Goal: Task Accomplishment & Management: Use online tool/utility

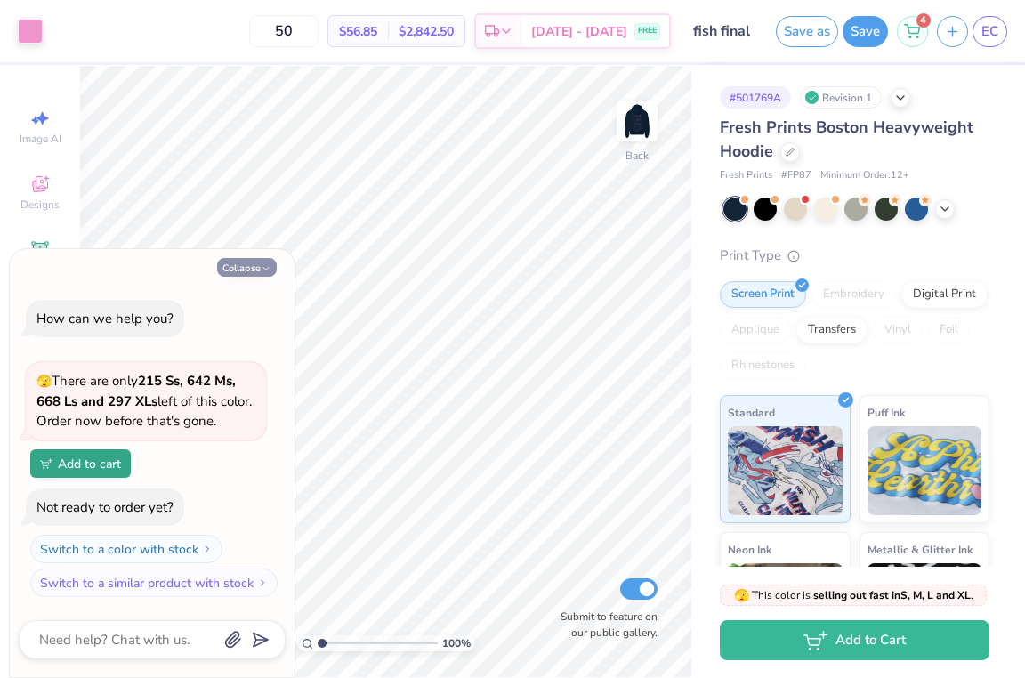
click at [254, 269] on button "Collapse" at bounding box center [247, 267] width 60 height 19
type textarea "x"
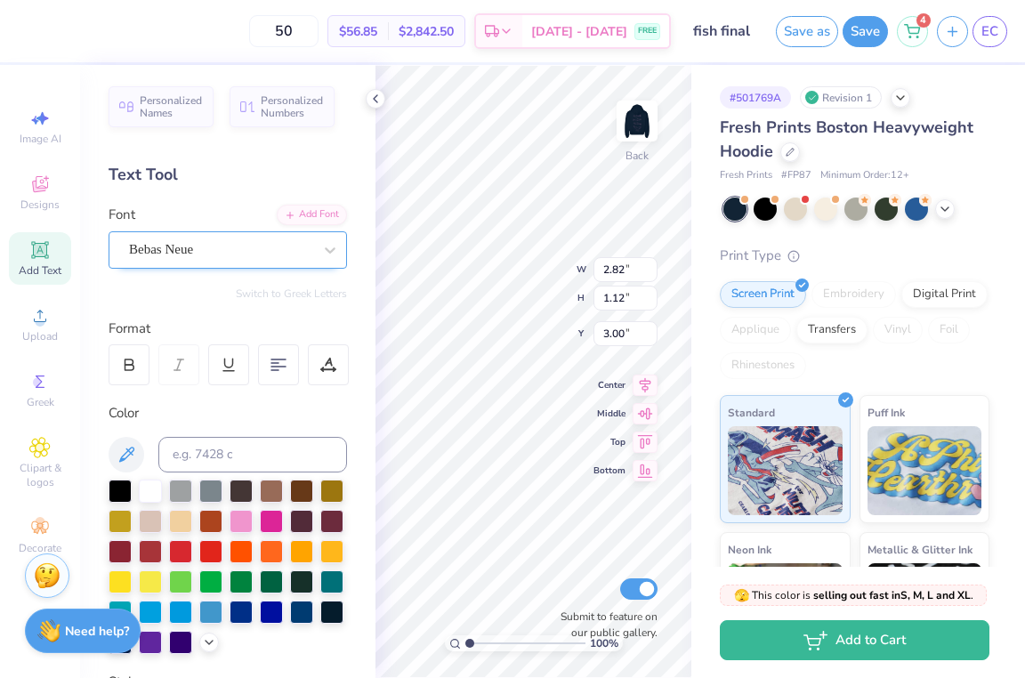
click at [278, 262] on div "Bebas Neue" at bounding box center [228, 249] width 238 height 37
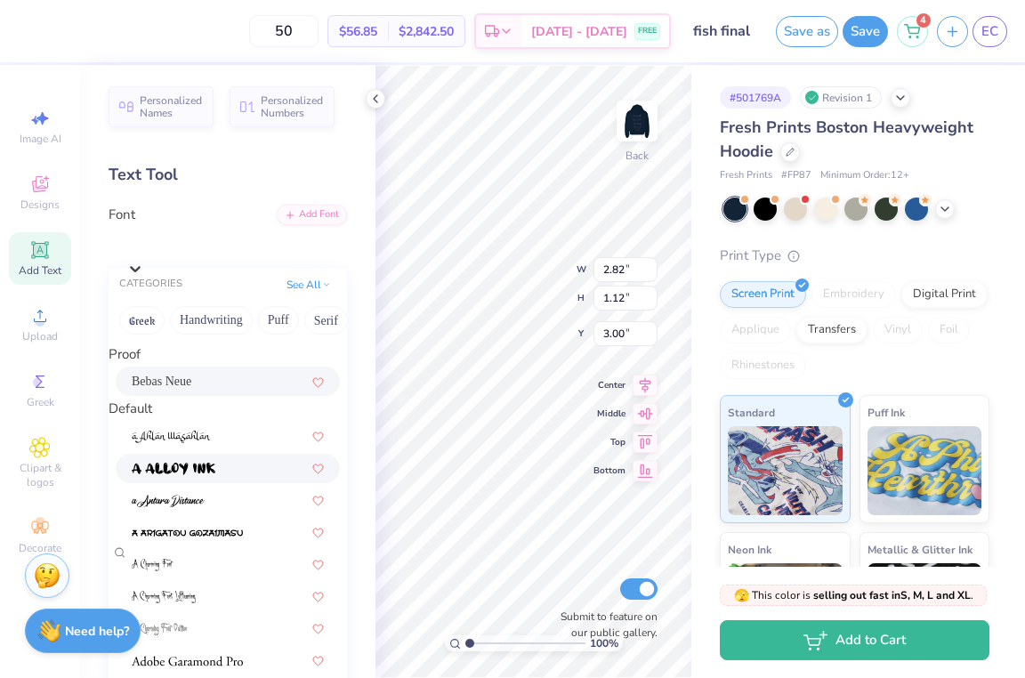
click at [221, 478] on div at bounding box center [228, 468] width 192 height 19
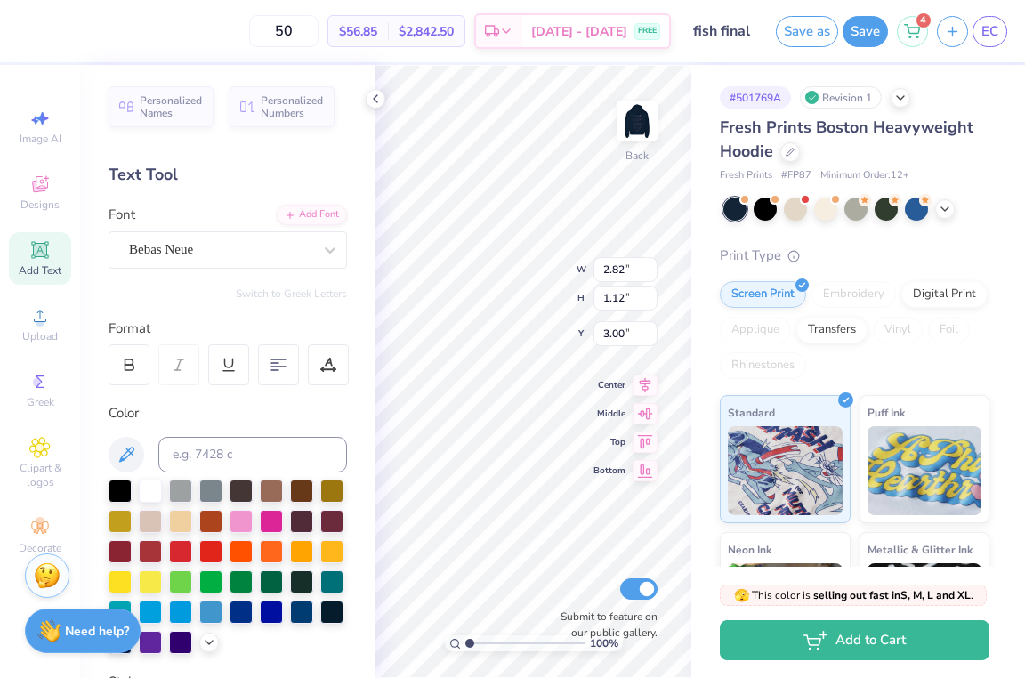
type input "4.75"
type input "1.35"
type input "2.88"
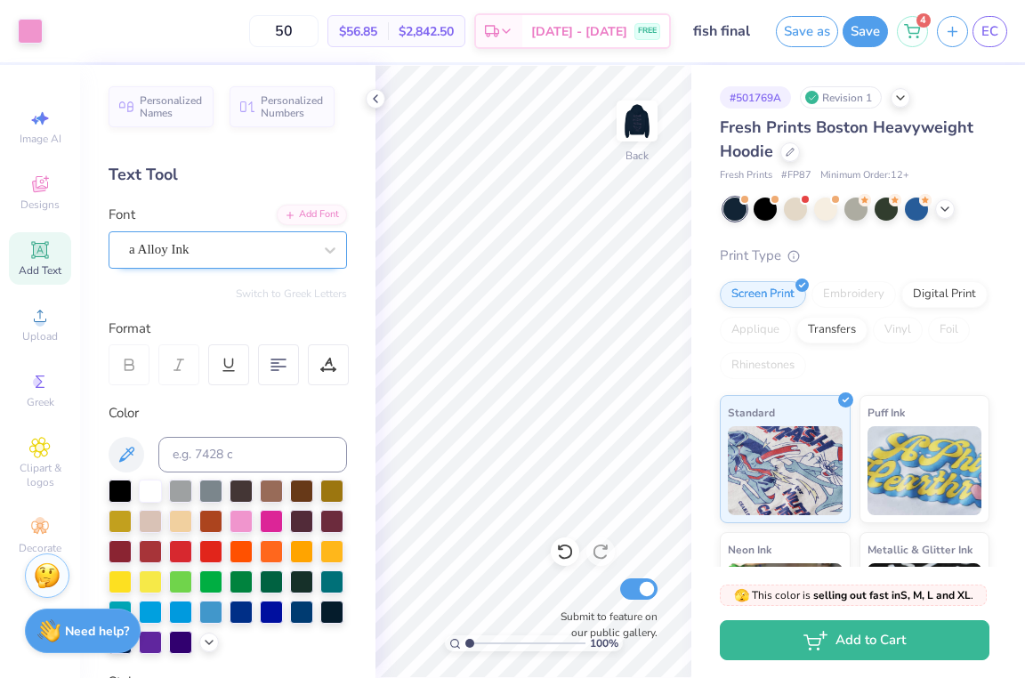
click at [190, 247] on span "a Alloy Ink" at bounding box center [159, 249] width 60 height 20
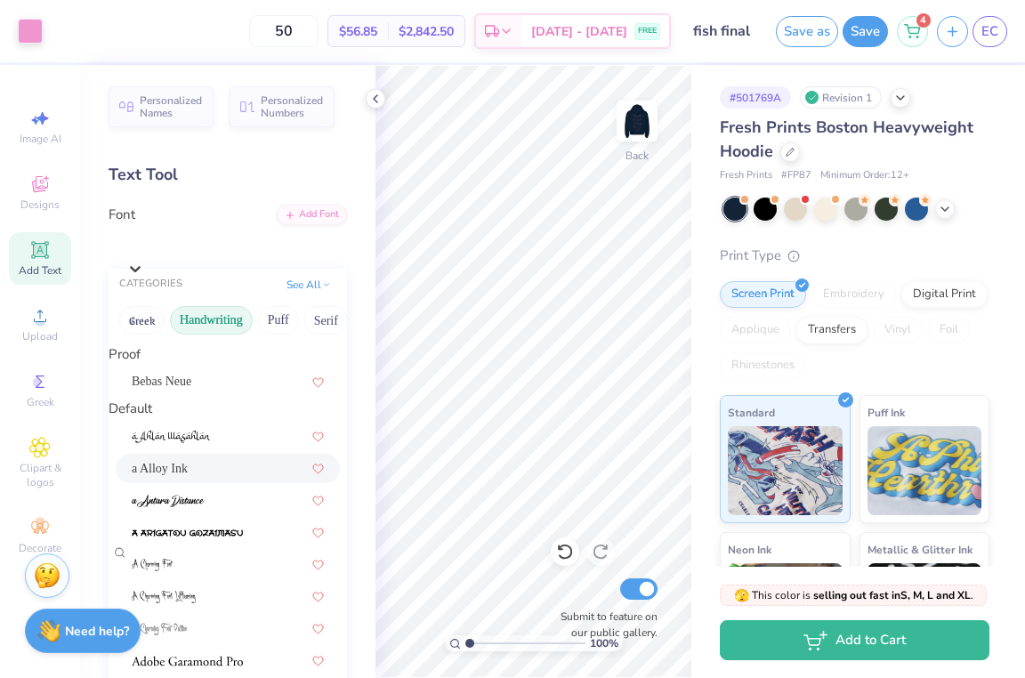
click at [230, 327] on button "Handwriting" at bounding box center [211, 320] width 83 height 28
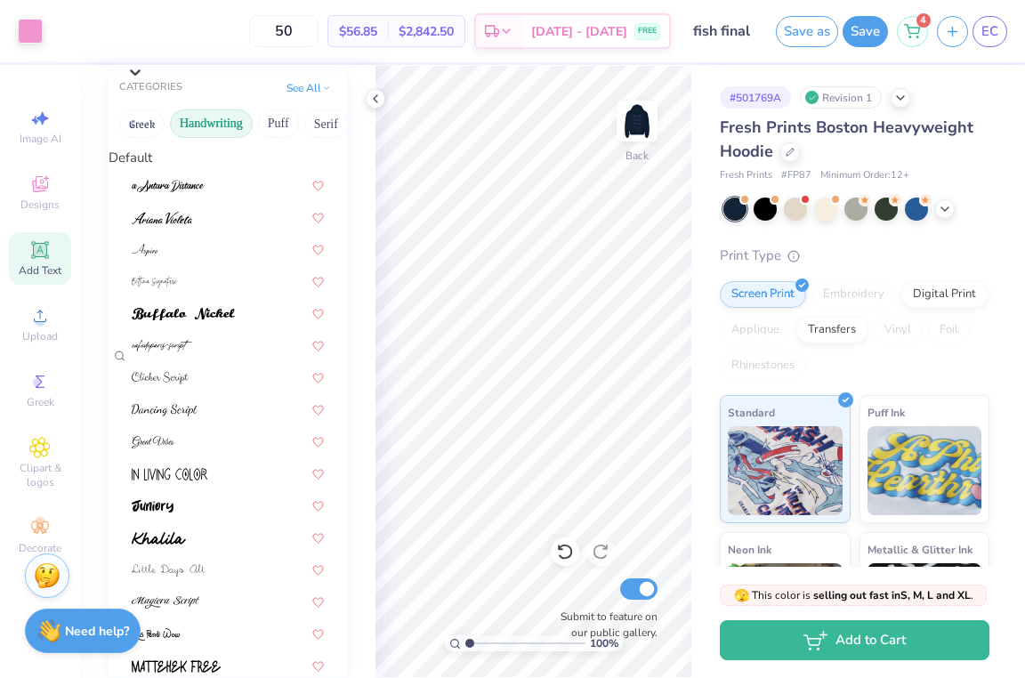
scroll to position [43, 0]
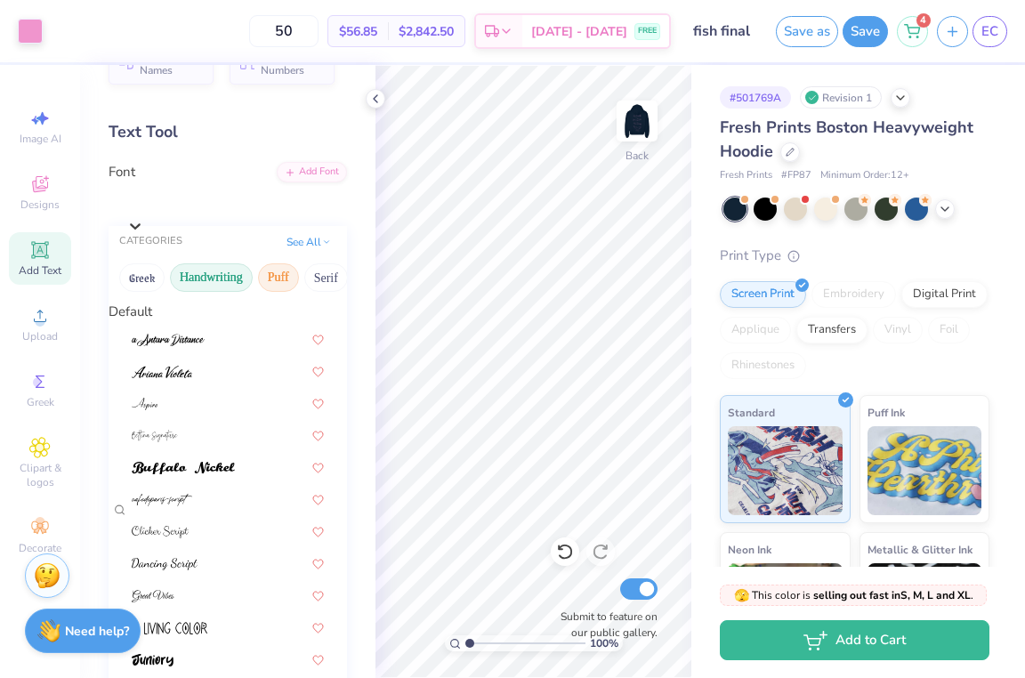
click at [273, 287] on button "Puff" at bounding box center [278, 277] width 41 height 28
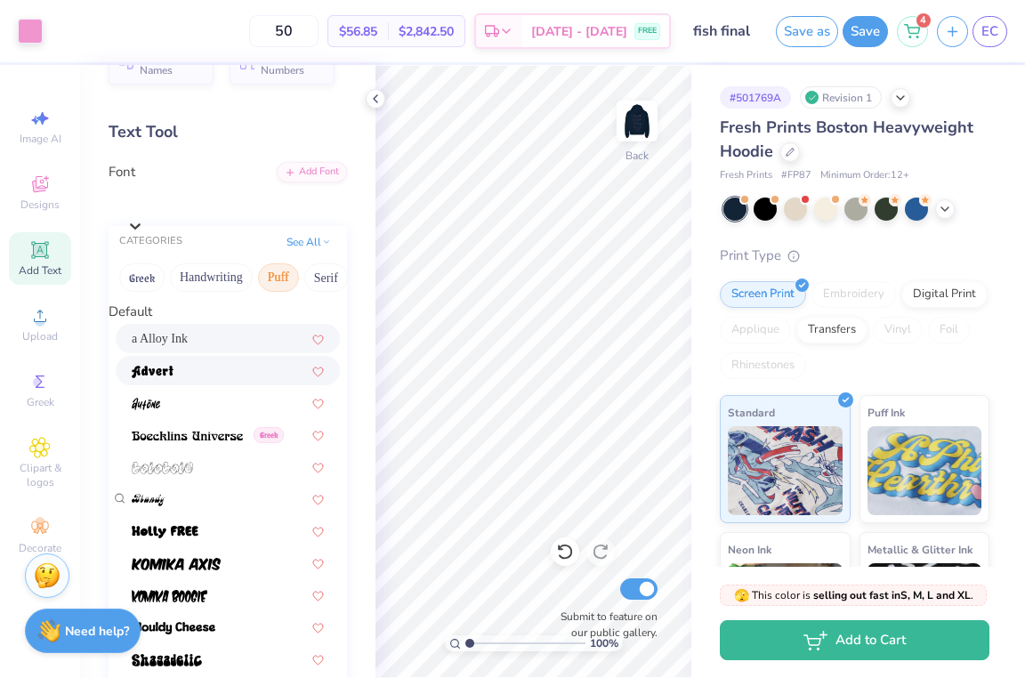
click at [215, 376] on div at bounding box center [228, 370] width 192 height 19
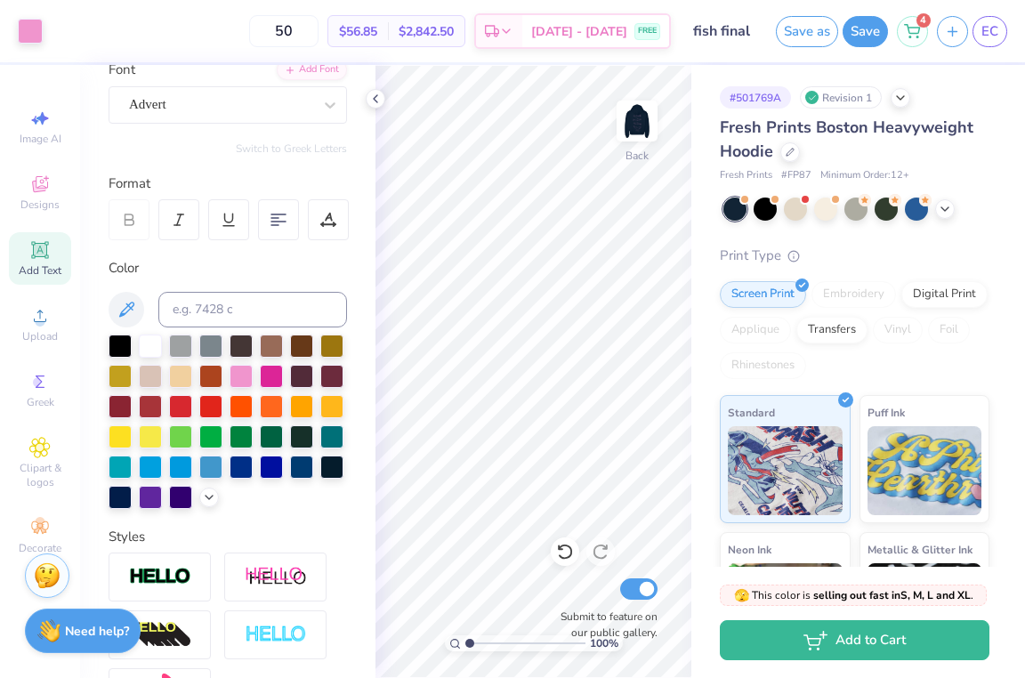
scroll to position [148, 0]
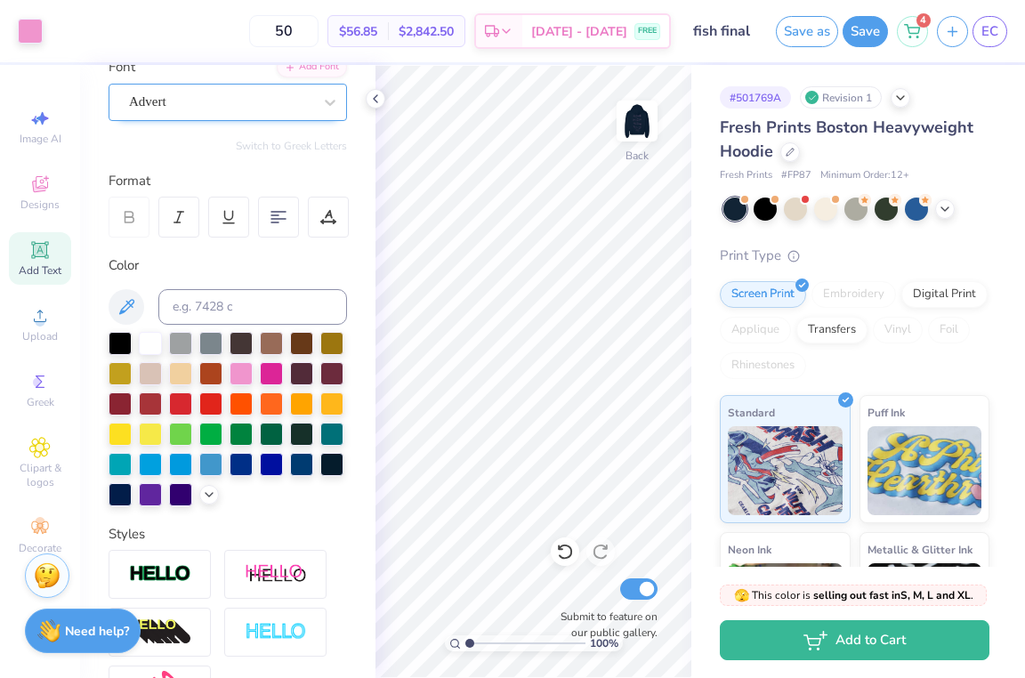
click at [253, 110] on div "Advert" at bounding box center [220, 102] width 187 height 28
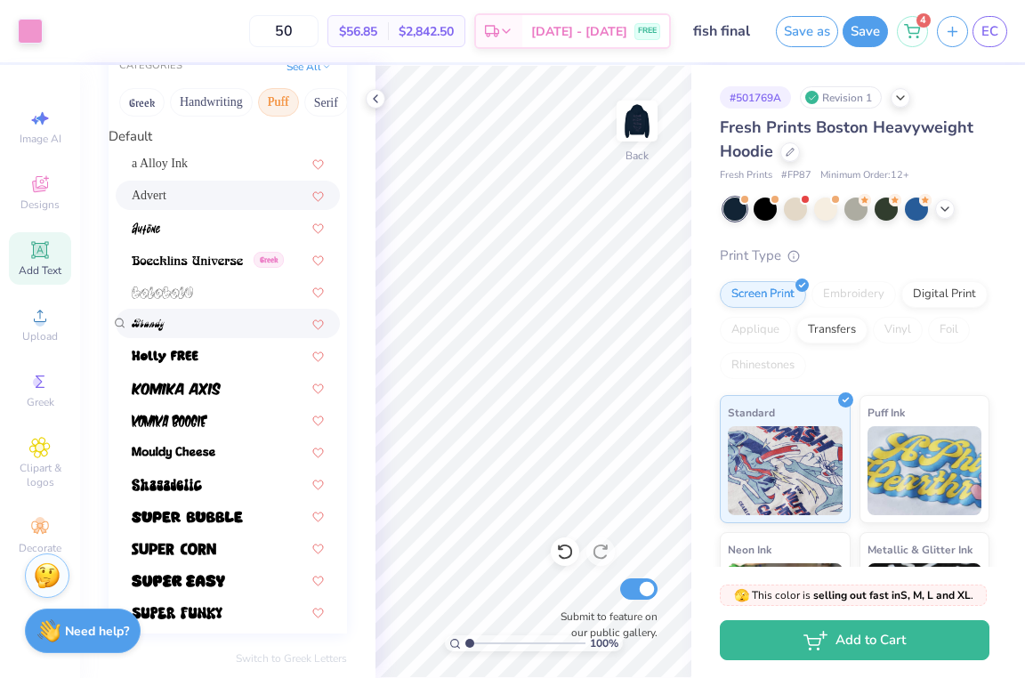
scroll to position [243, 0]
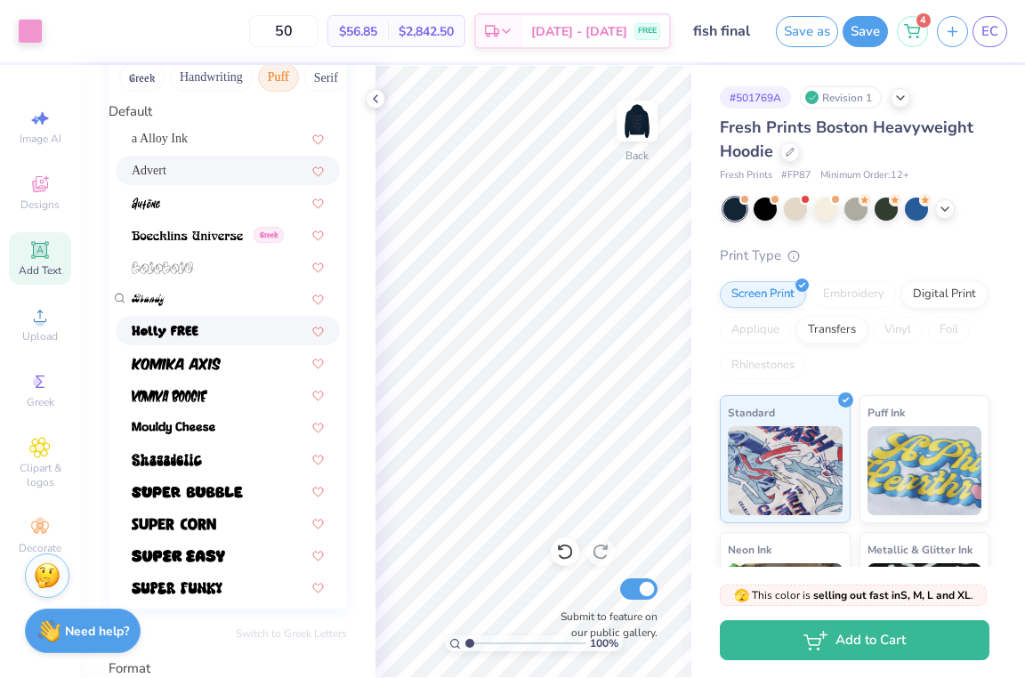
click at [205, 340] on div at bounding box center [228, 330] width 192 height 19
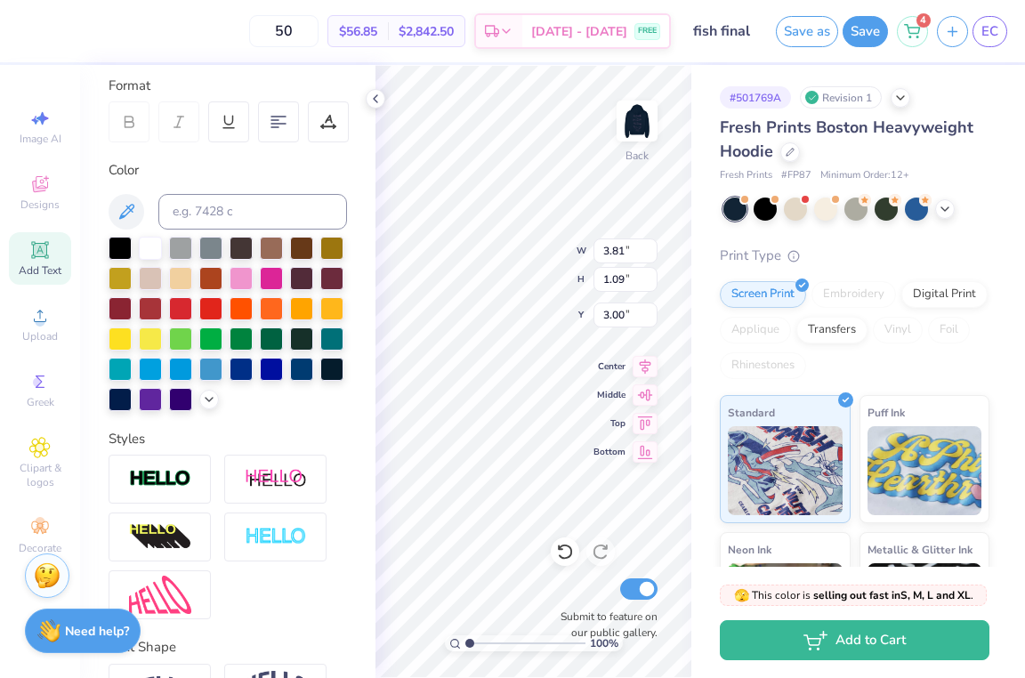
type textarea "GK 25"
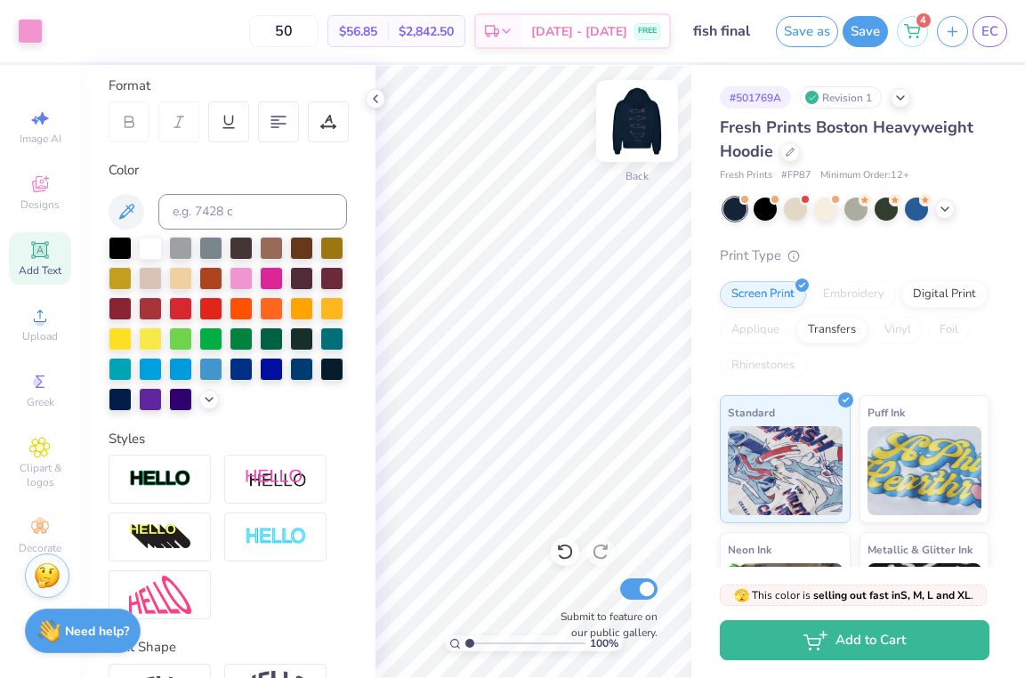
click at [640, 127] on img at bounding box center [636, 120] width 71 height 71
click at [641, 131] on img at bounding box center [637, 121] width 36 height 36
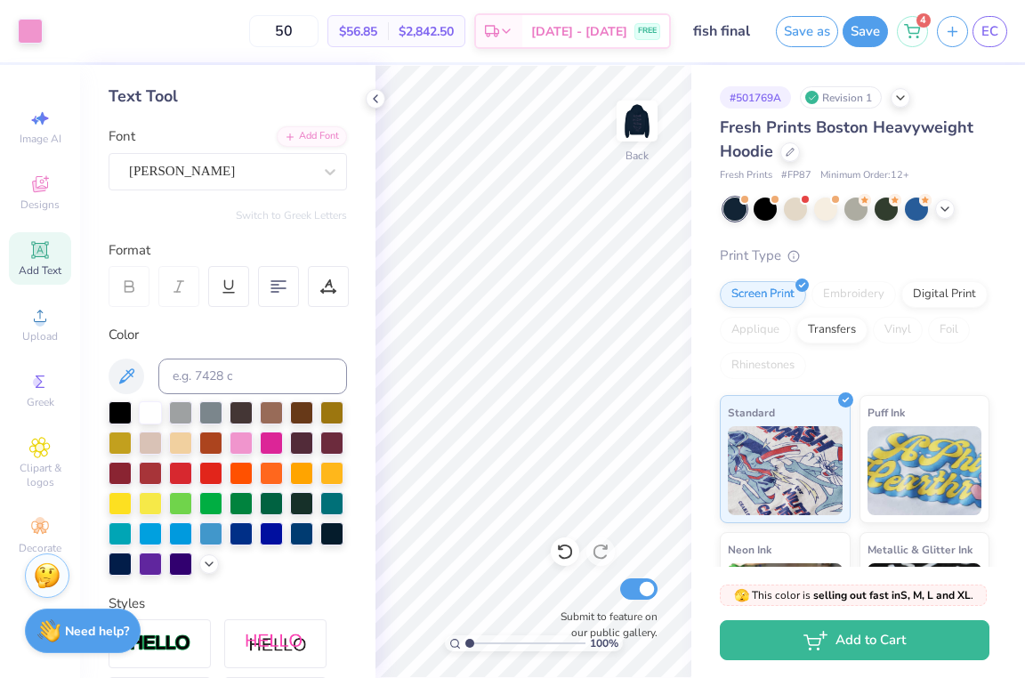
scroll to position [18, 0]
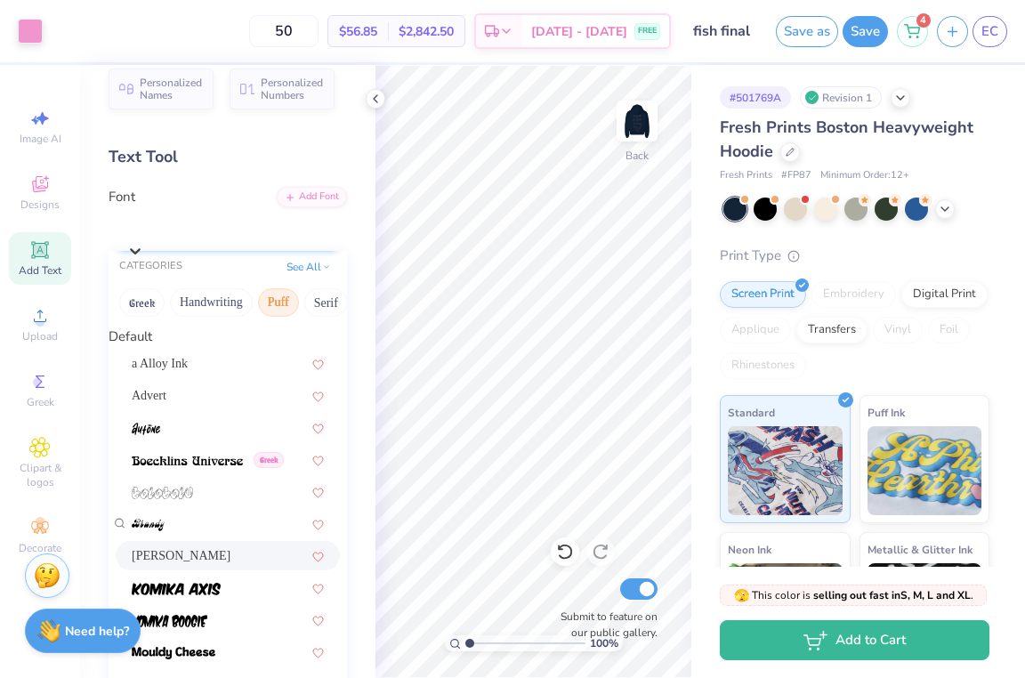
click at [310, 220] on div at bounding box center [236, 227] width 217 height 24
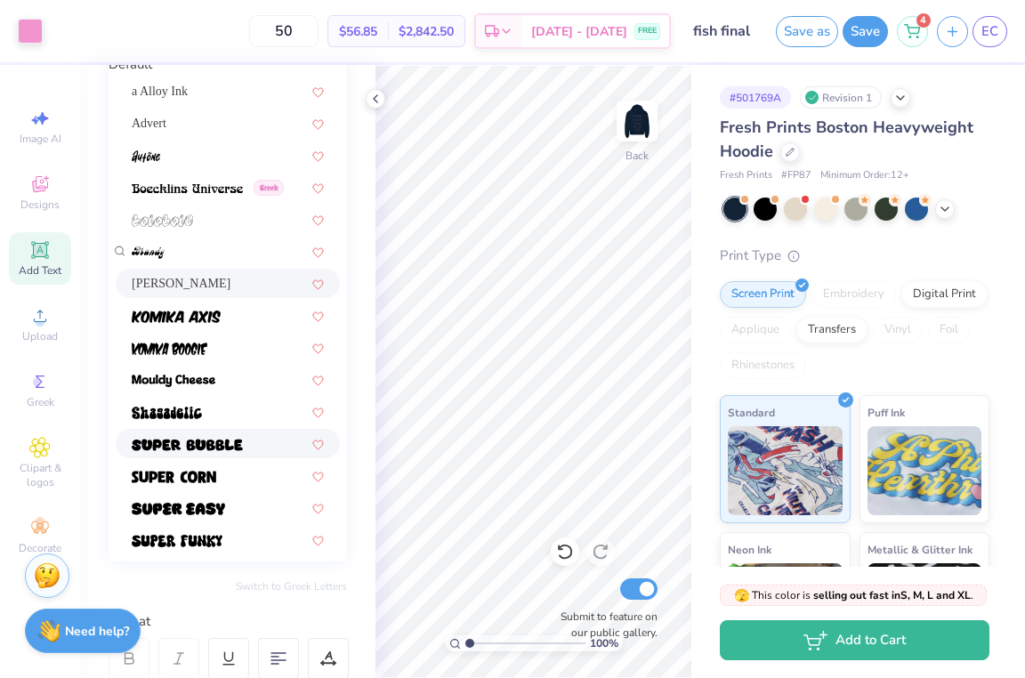
scroll to position [291, 0]
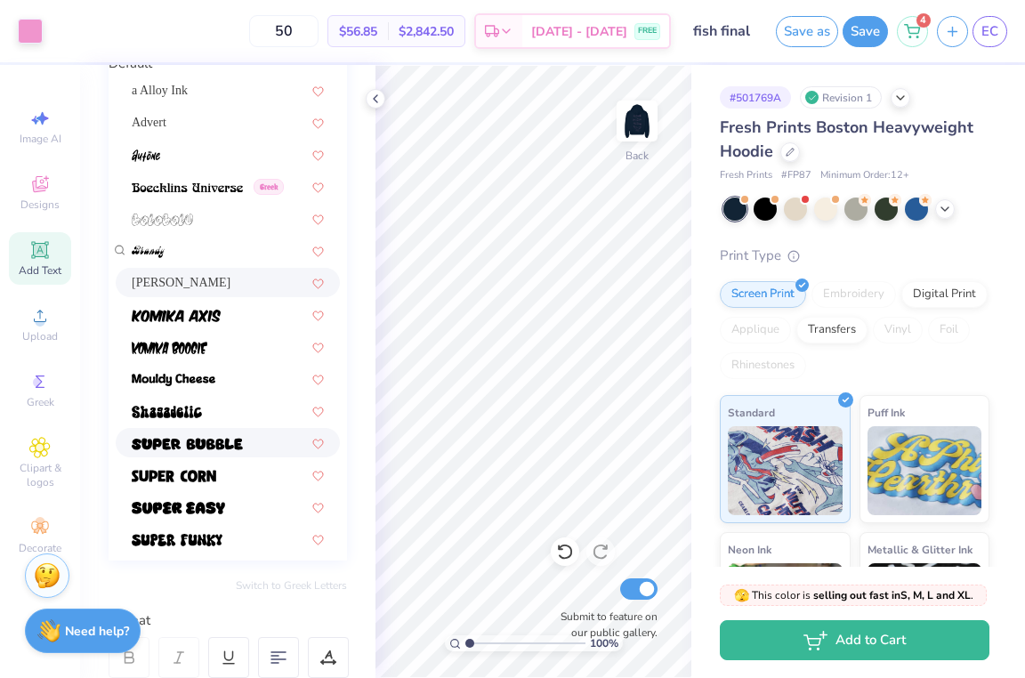
click at [258, 452] on div at bounding box center [228, 442] width 192 height 19
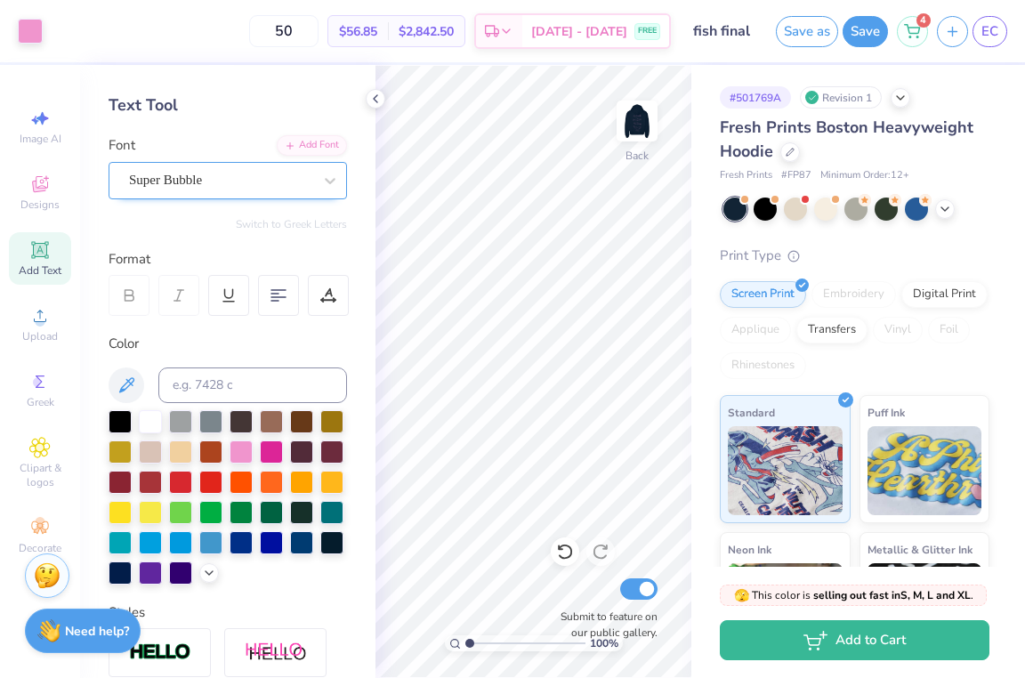
scroll to position [16, 0]
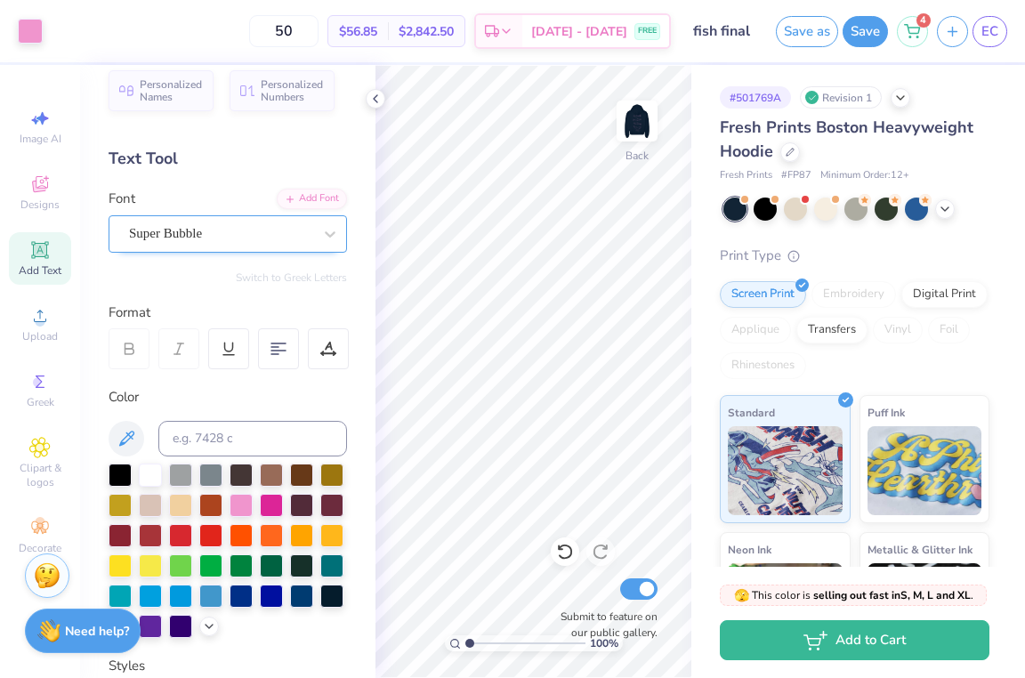
click at [247, 243] on div at bounding box center [220, 234] width 183 height 24
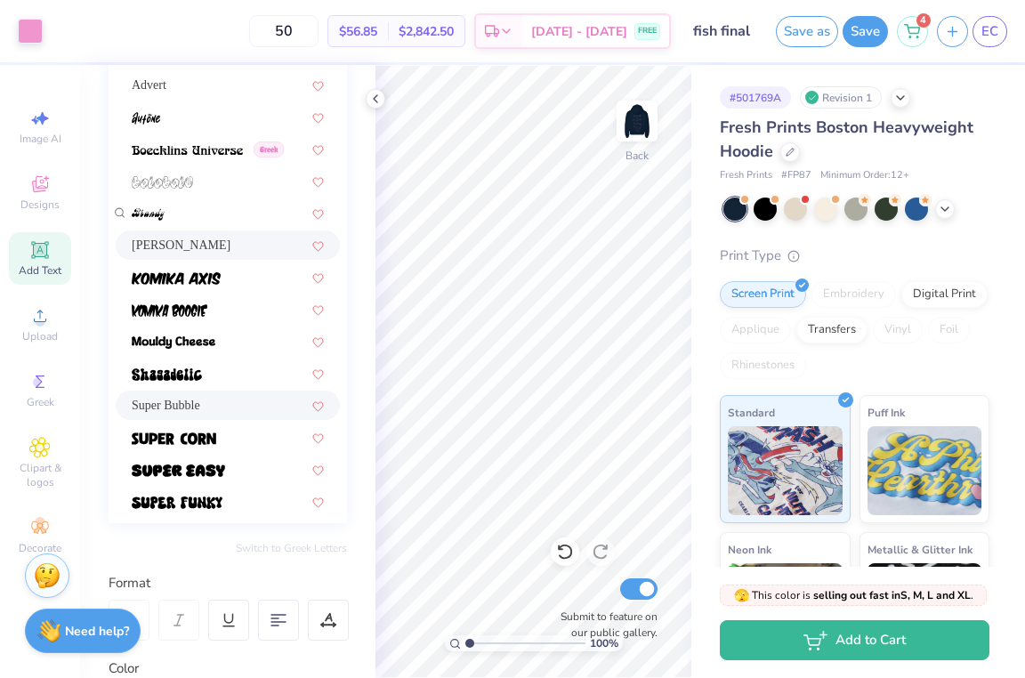
scroll to position [337, 0]
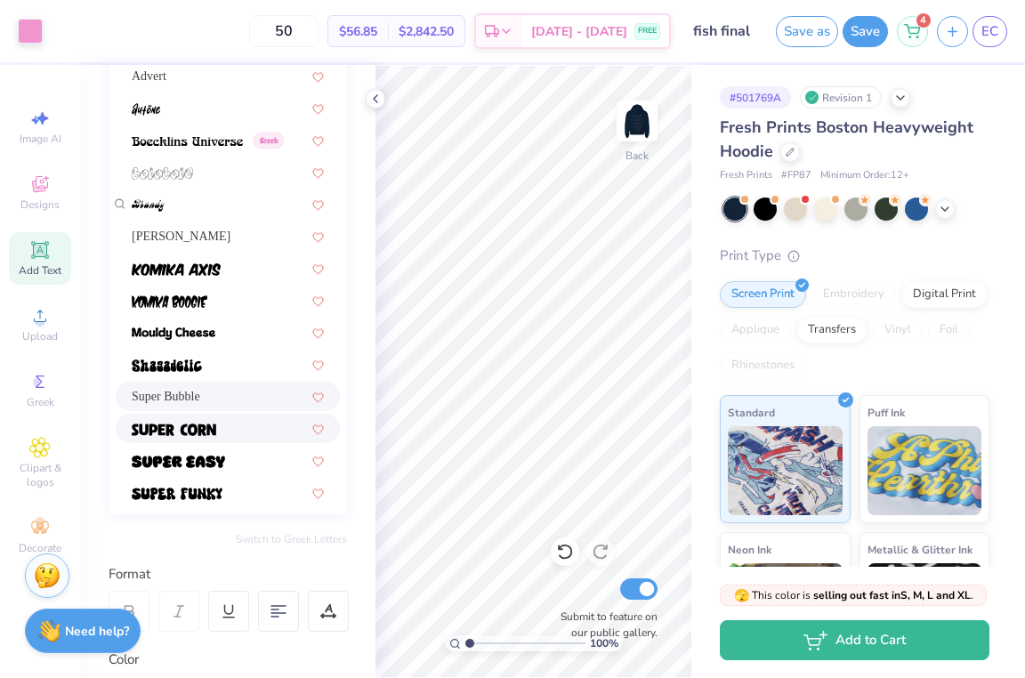
click at [239, 438] on div at bounding box center [228, 428] width 192 height 19
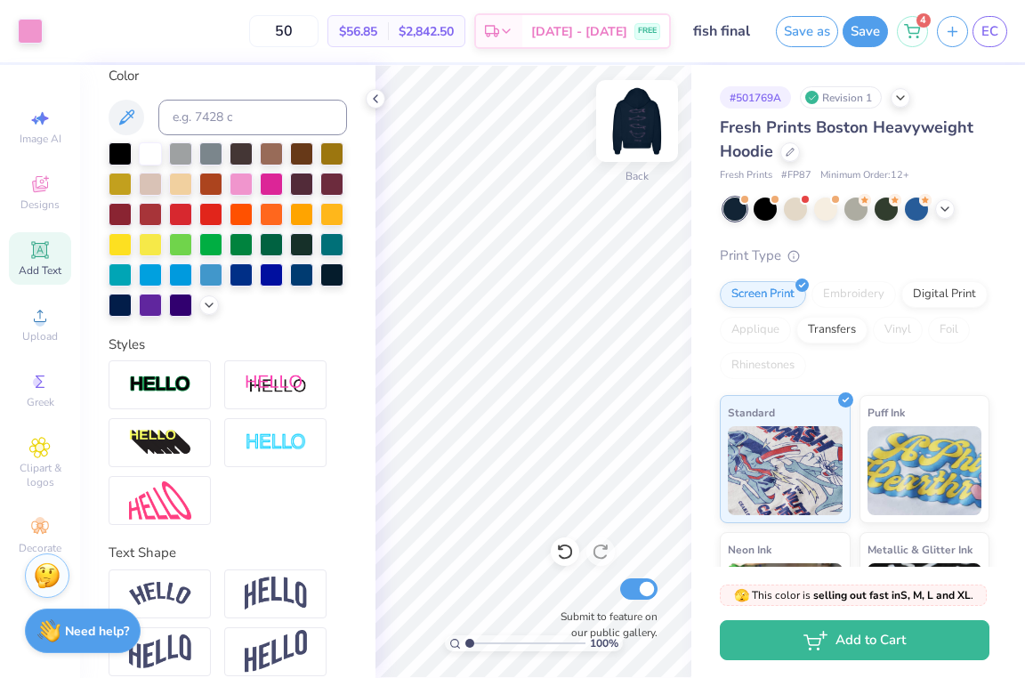
click at [653, 121] on img at bounding box center [636, 120] width 71 height 71
click at [642, 129] on img at bounding box center [636, 120] width 71 height 71
click at [642, 129] on img at bounding box center [637, 121] width 36 height 36
click at [643, 129] on img at bounding box center [636, 120] width 71 height 71
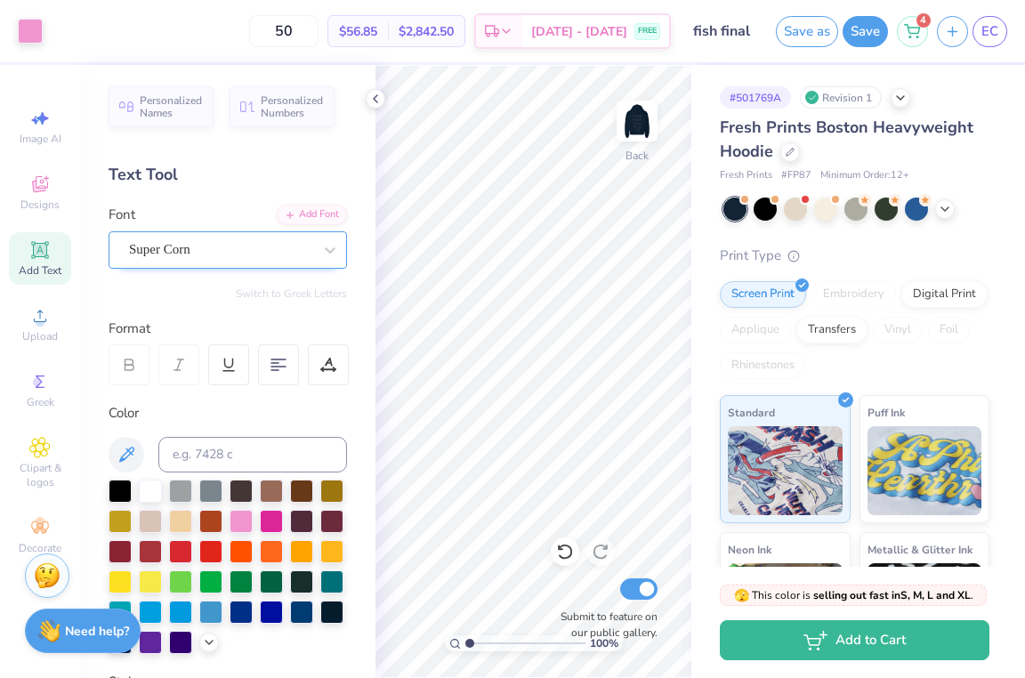
scroll to position [-2, 0]
drag, startPoint x: 226, startPoint y: 244, endPoint x: 227, endPoint y: 267, distance: 23.1
click at [227, 244] on div "Super Corn" at bounding box center [220, 250] width 187 height 28
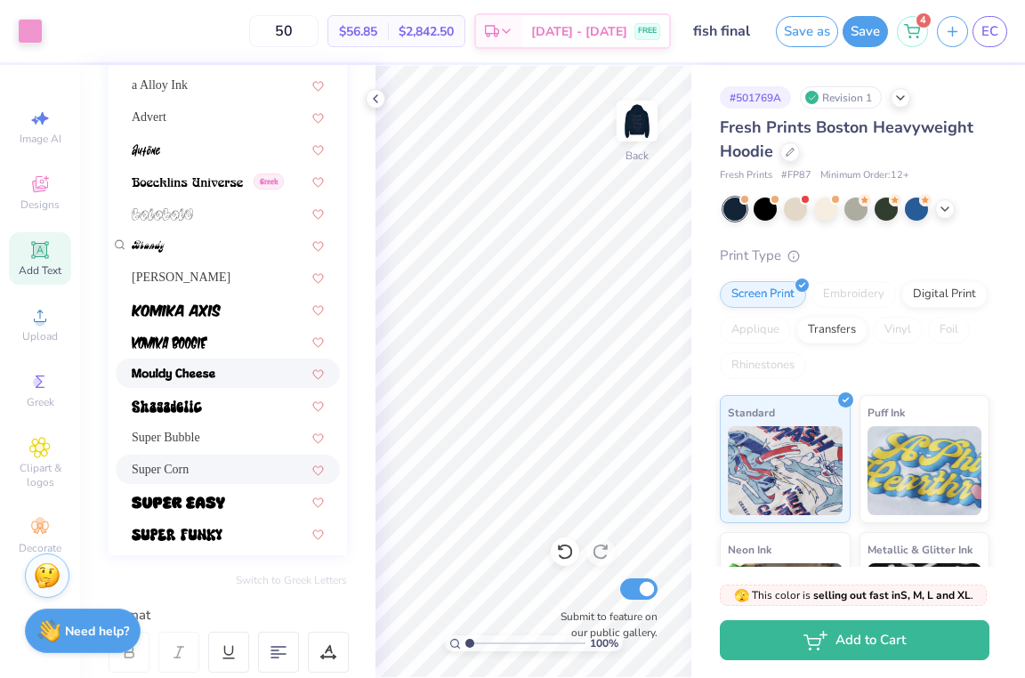
scroll to position [281, 0]
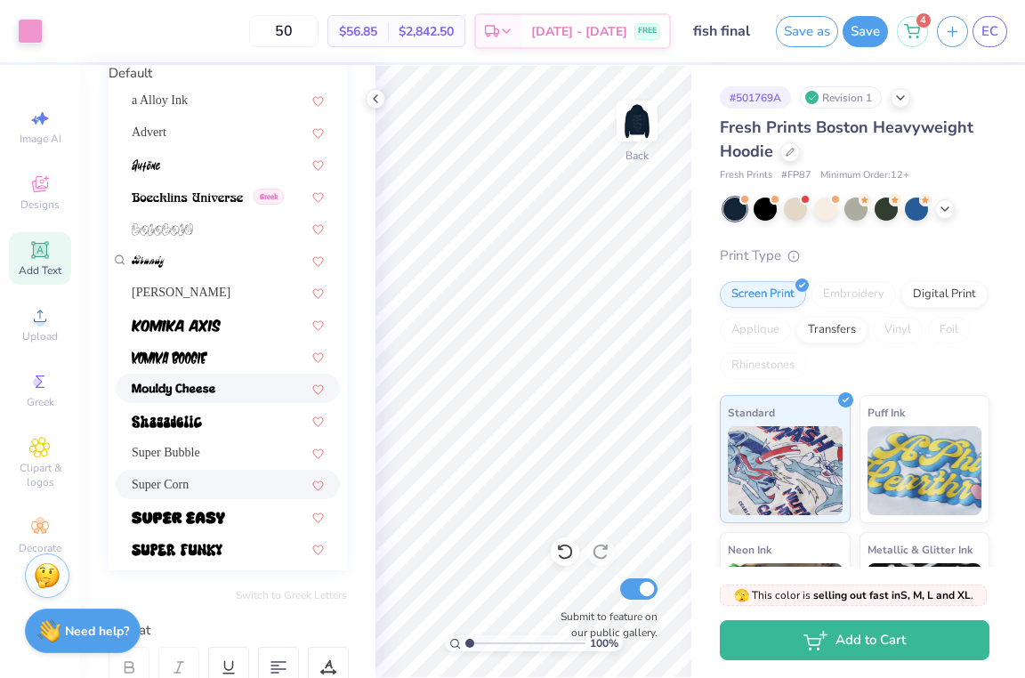
click at [244, 398] on div at bounding box center [228, 388] width 192 height 19
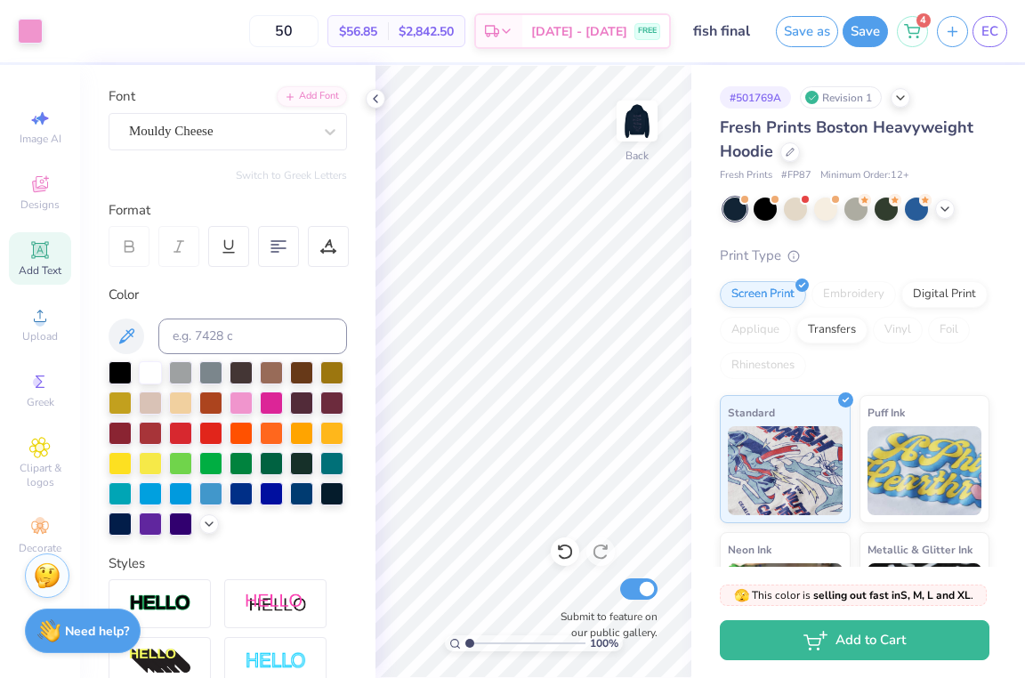
scroll to position [90, 0]
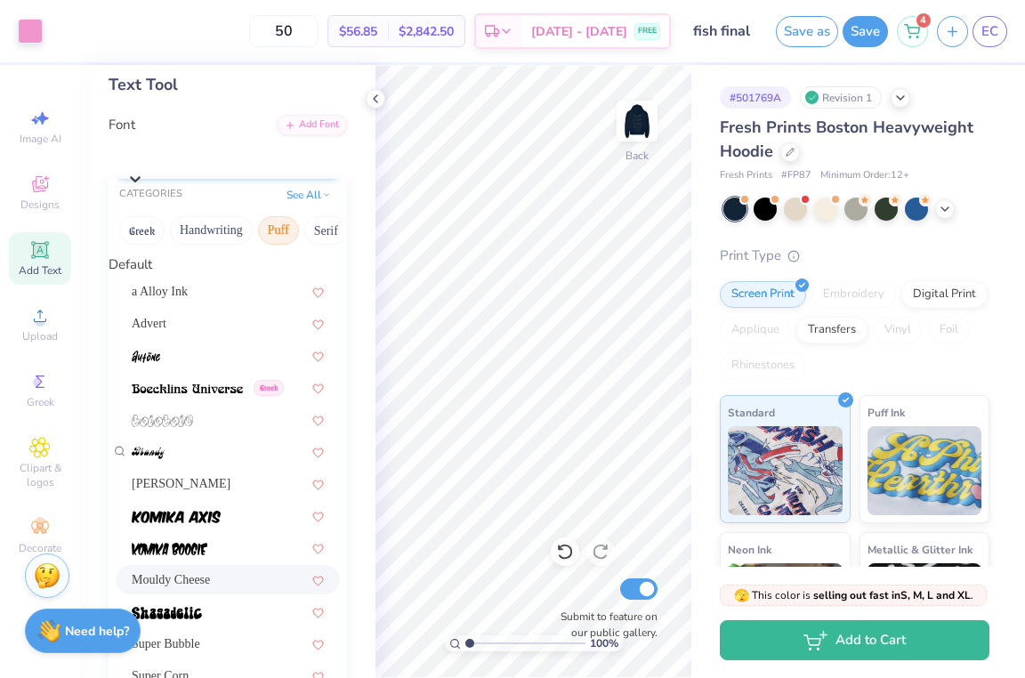
click at [262, 165] on div "Mouldy Cheese" at bounding box center [236, 155] width 221 height 28
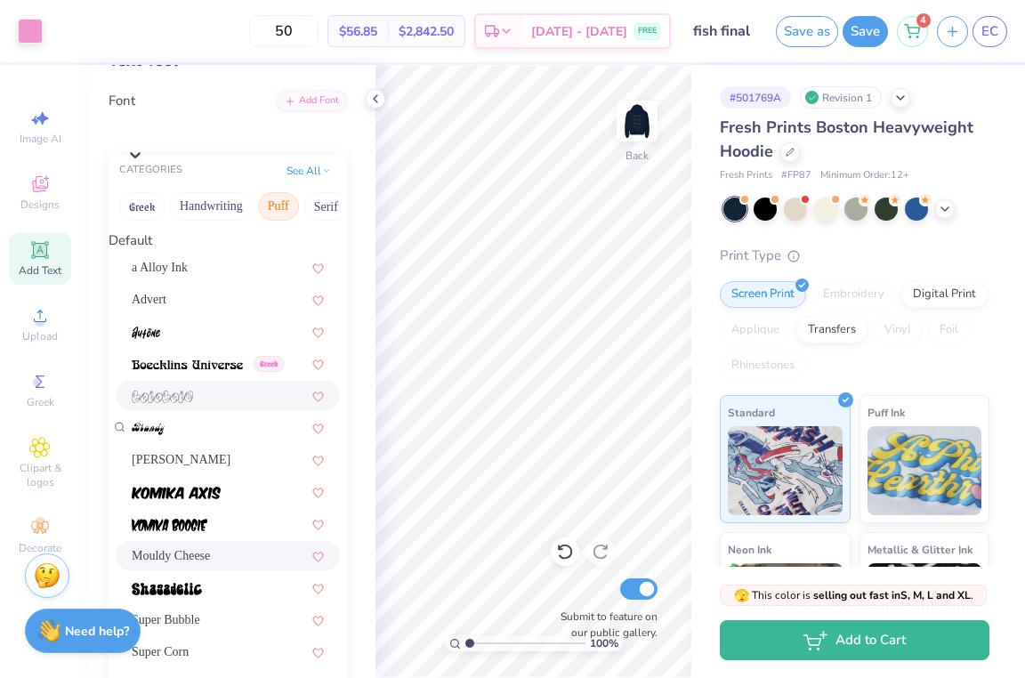
scroll to position [125, 0]
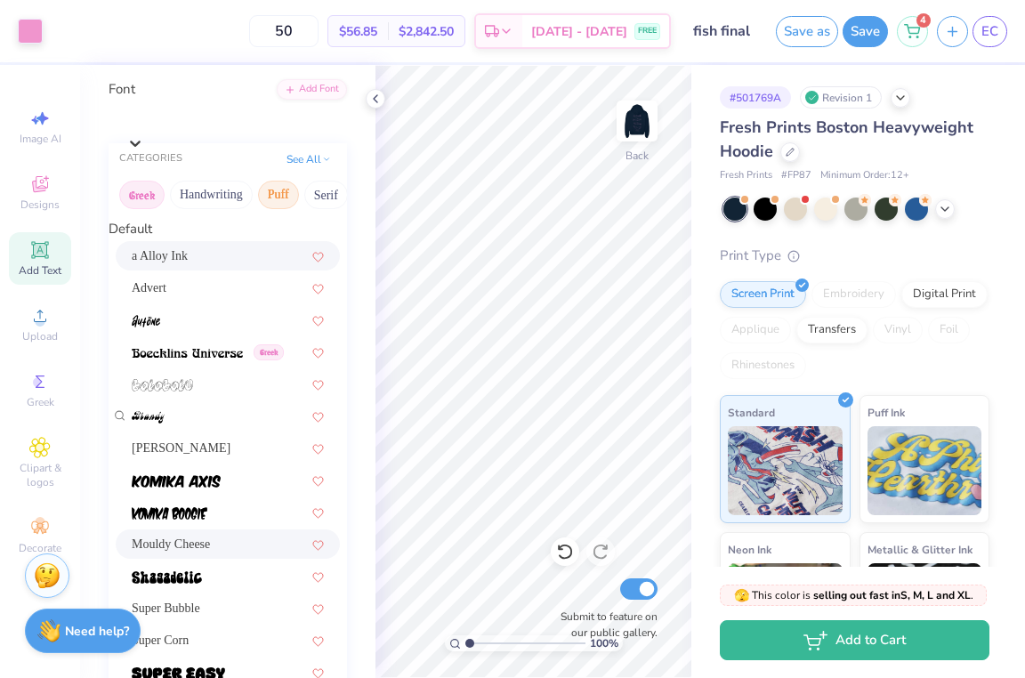
click at [150, 206] on button "Greek" at bounding box center [141, 195] width 45 height 28
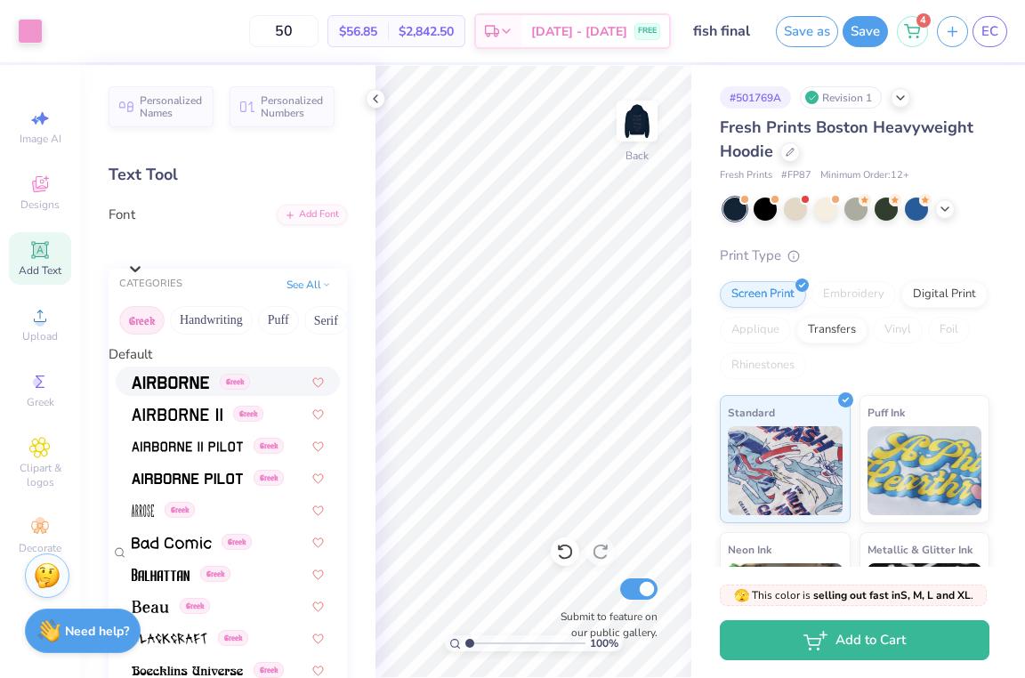
scroll to position [0, 0]
click at [176, 389] on img at bounding box center [170, 382] width 77 height 12
click at [207, 249] on span "Greek" at bounding box center [202, 245] width 30 height 16
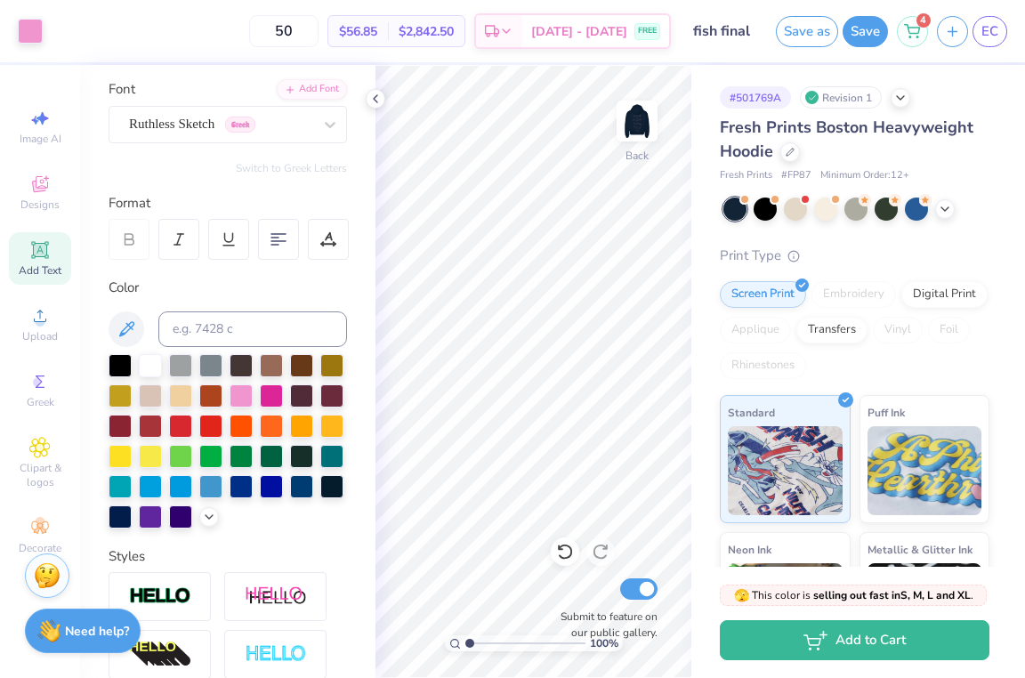
scroll to position [75, 0]
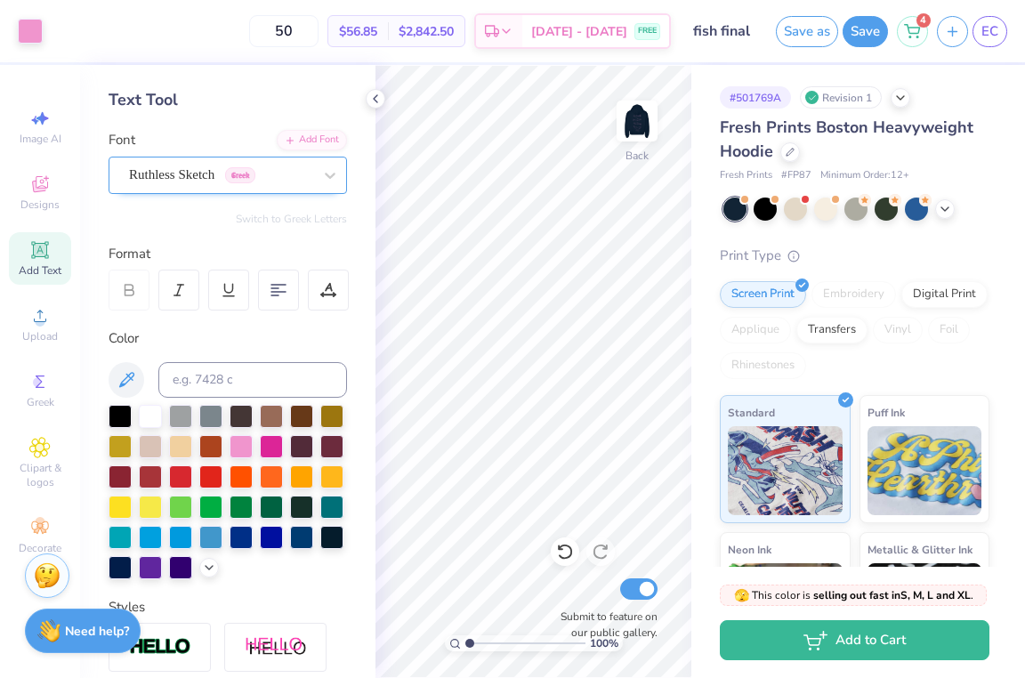
click at [255, 176] on span "Greek" at bounding box center [240, 175] width 30 height 16
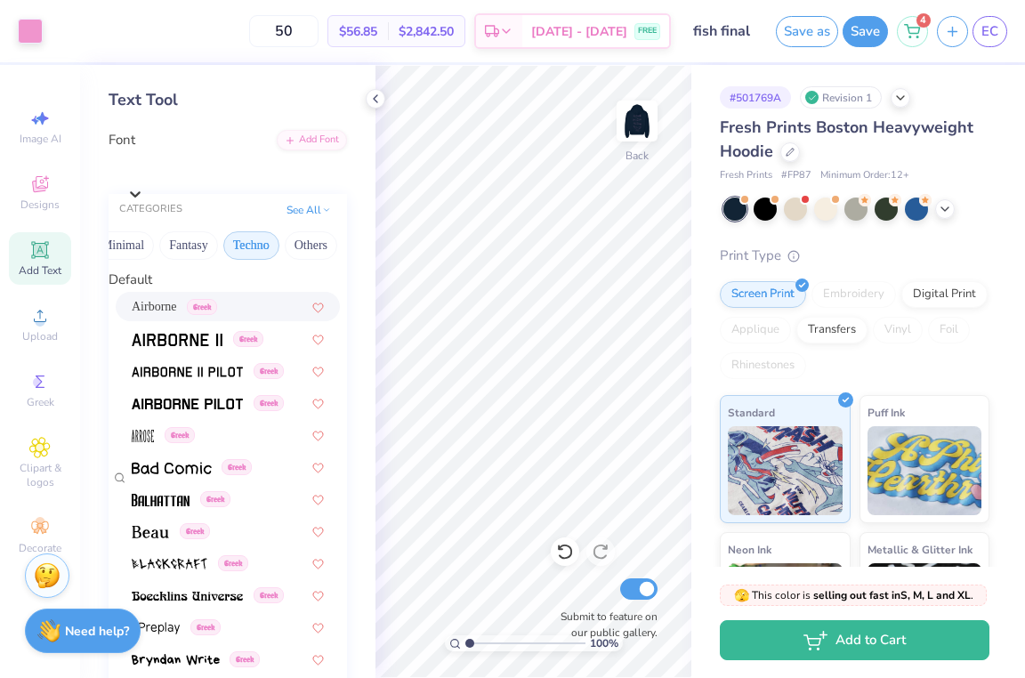
scroll to position [0, 528]
click at [297, 257] on button "Others" at bounding box center [312, 245] width 52 height 28
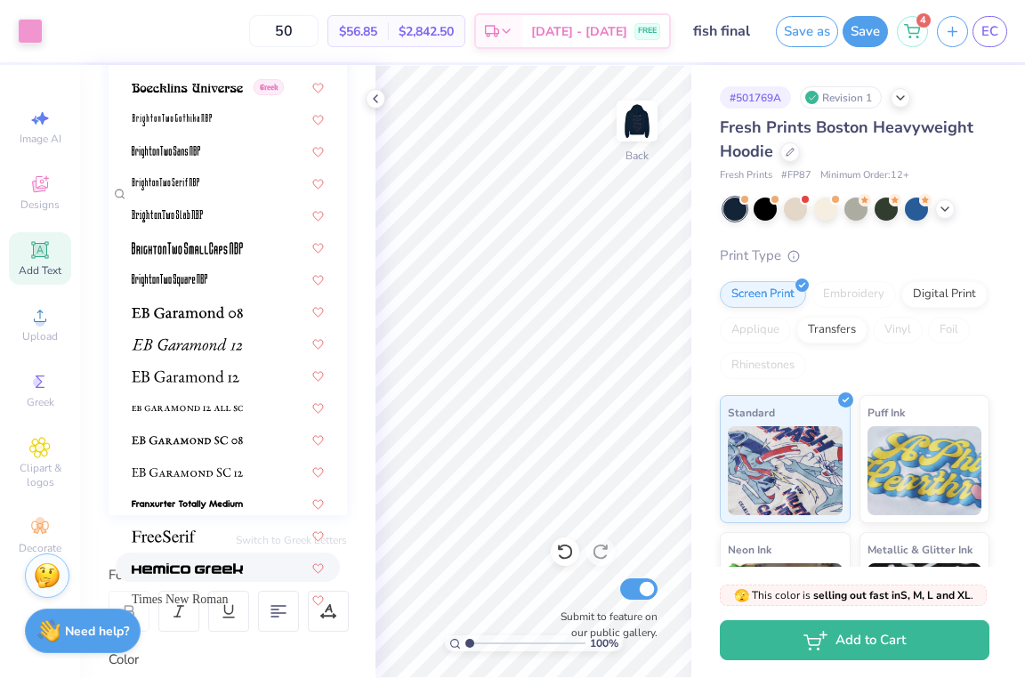
scroll to position [357, 0]
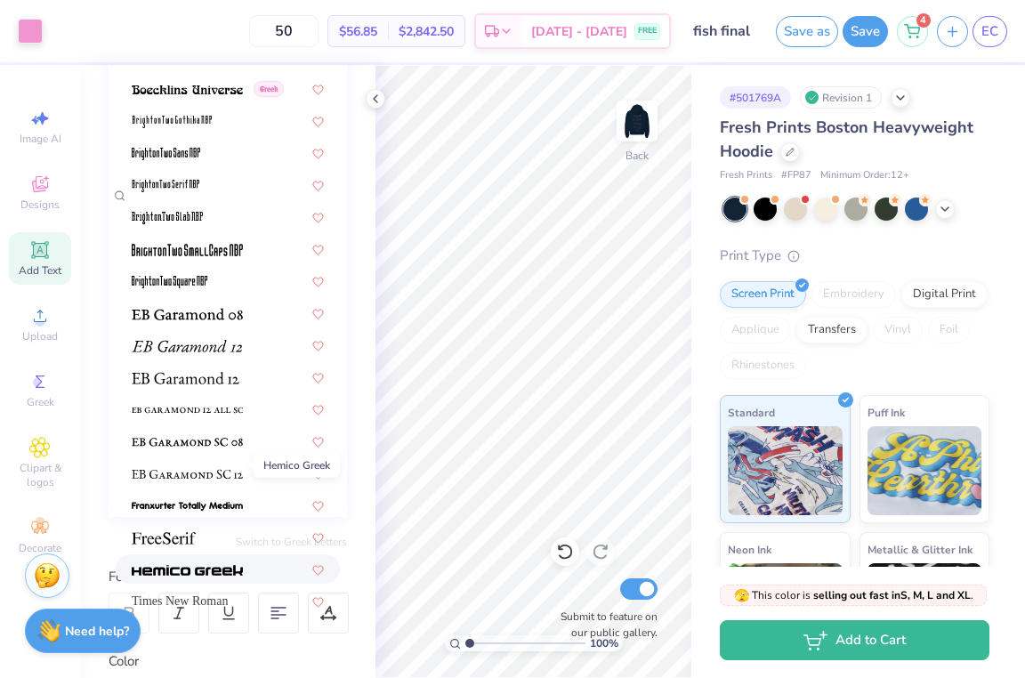
click at [181, 564] on img at bounding box center [187, 570] width 111 height 12
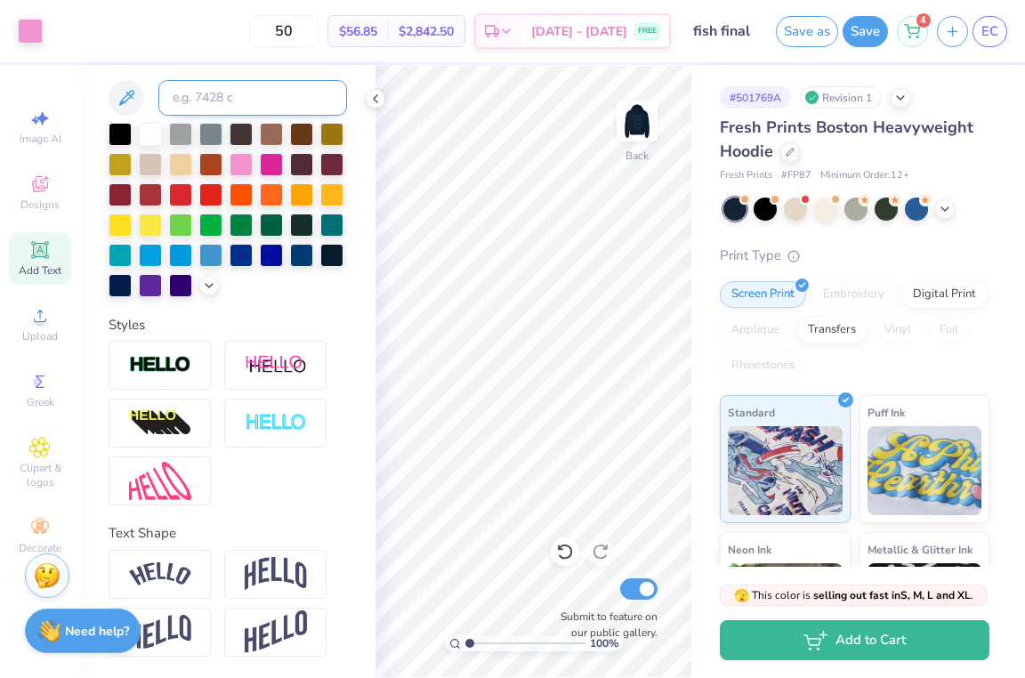
click at [241, 104] on input at bounding box center [252, 98] width 189 height 36
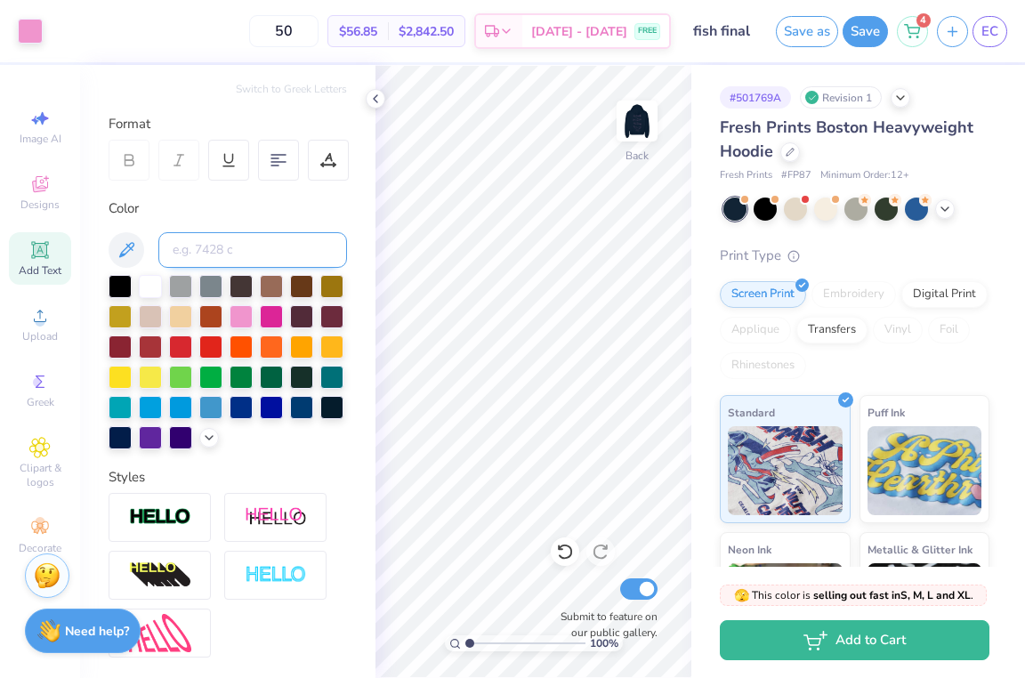
scroll to position [149, 0]
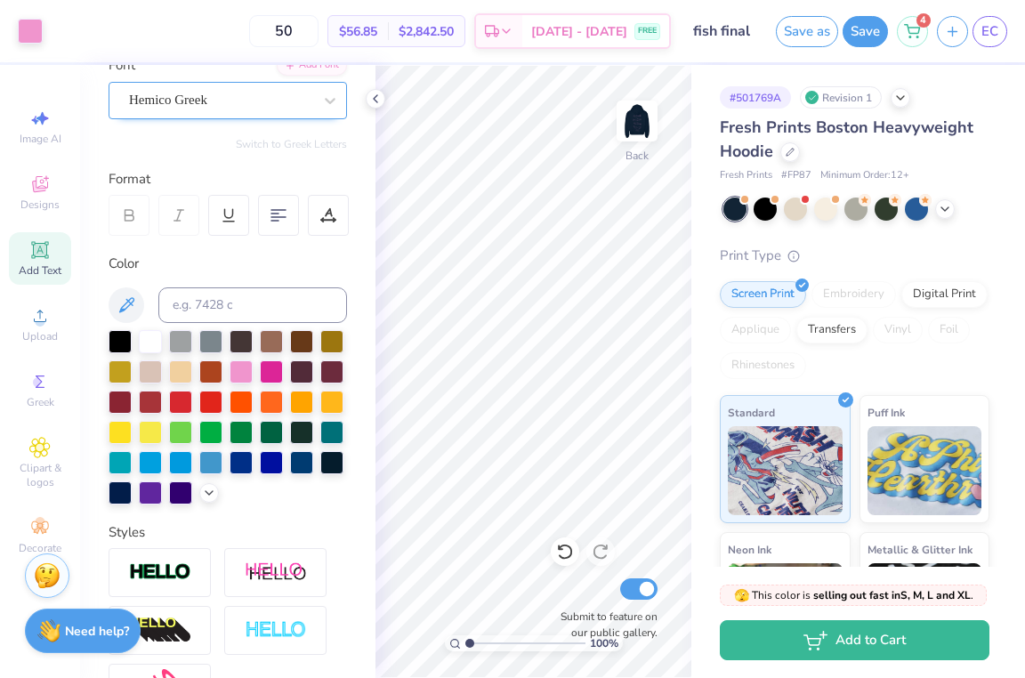
click at [281, 97] on div "Hemico Greek" at bounding box center [220, 100] width 187 height 28
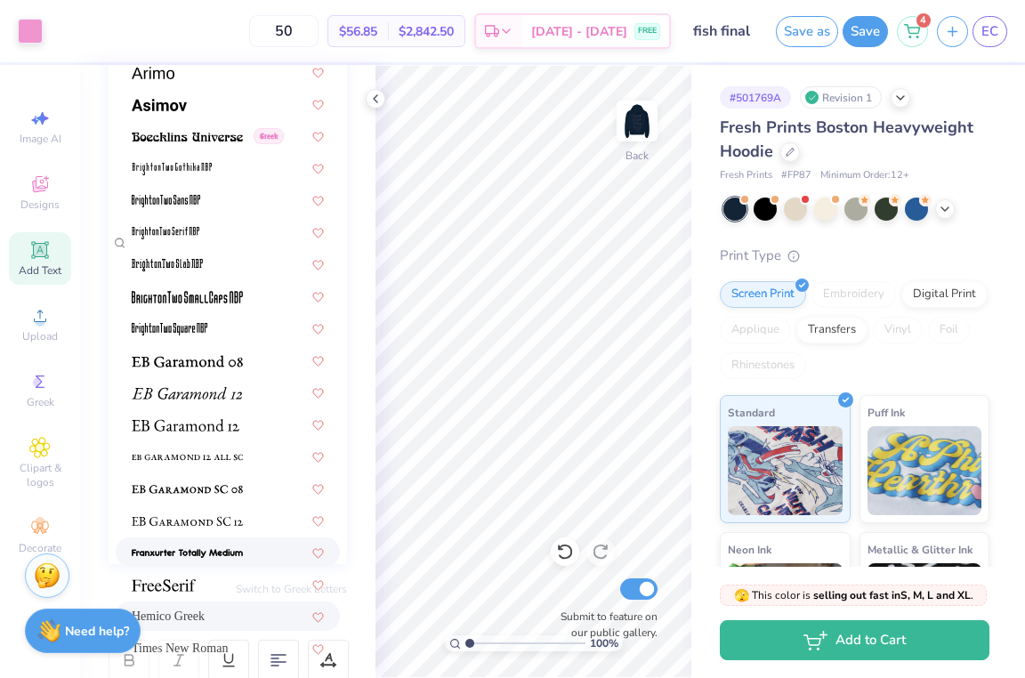
scroll to position [115, 0]
click at [252, 543] on div at bounding box center [228, 552] width 192 height 19
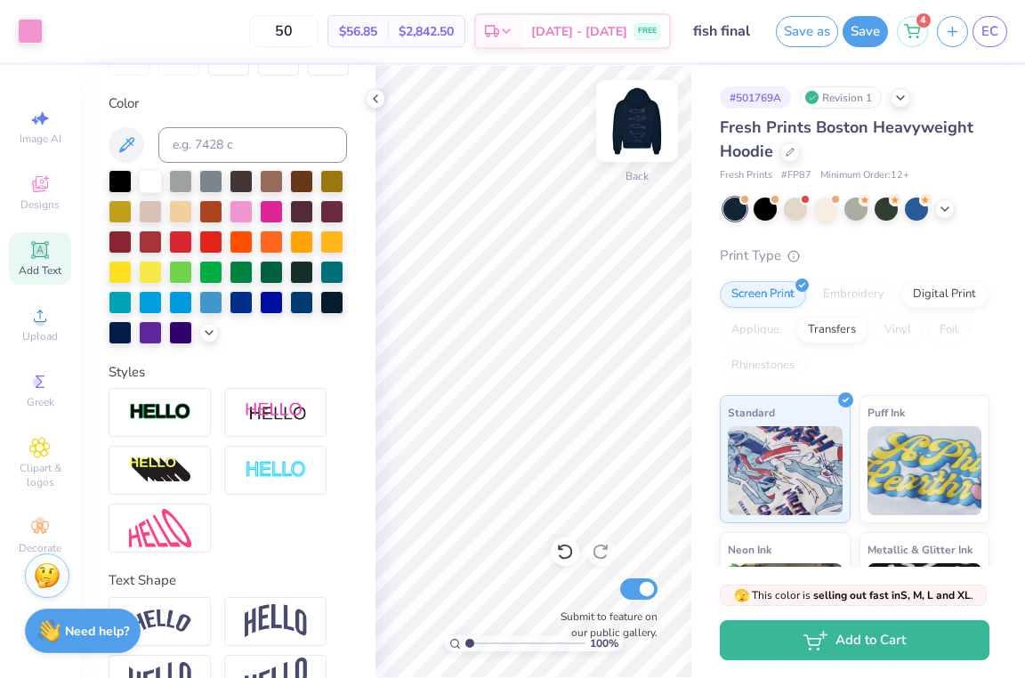
click at [623, 133] on img at bounding box center [636, 120] width 71 height 71
